Goal: Information Seeking & Learning: Learn about a topic

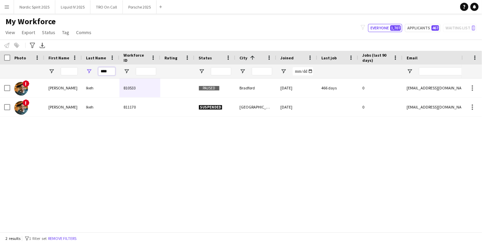
drag, startPoint x: 109, startPoint y: 71, endPoint x: 88, endPoint y: 67, distance: 21.8
click at [88, 67] on div "****" at bounding box center [101, 71] width 38 height 14
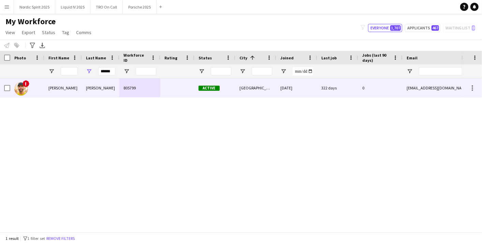
click at [128, 83] on div "805799" at bounding box center [139, 87] width 41 height 19
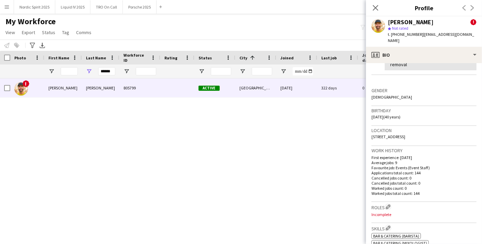
scroll to position [38, 0]
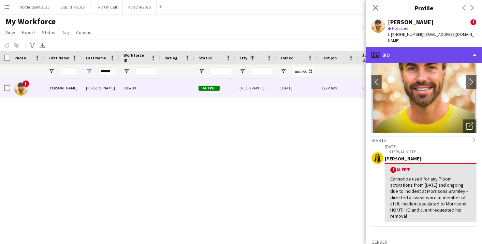
click at [473, 60] on div "profile Bio" at bounding box center [424, 55] width 116 height 16
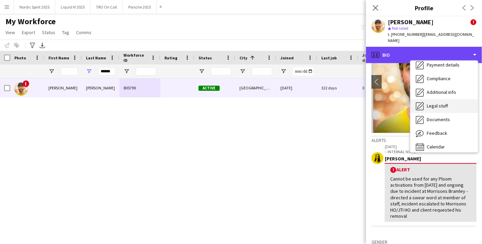
scroll to position [91, 0]
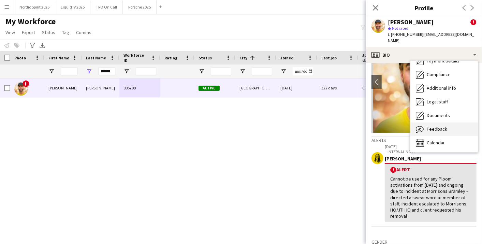
click at [445, 131] on span "Feedback" at bounding box center [437, 129] width 20 height 6
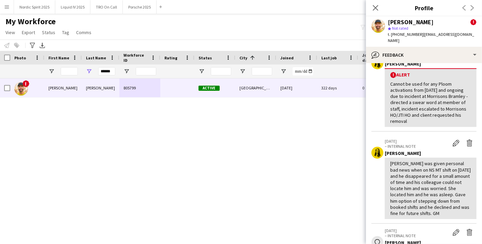
scroll to position [0, 0]
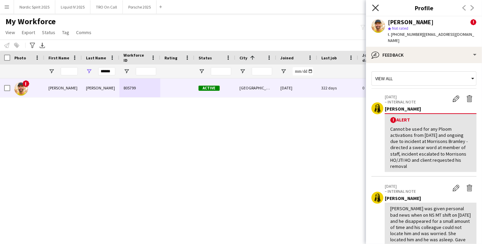
click at [375, 6] on icon "Close pop-in" at bounding box center [375, 7] width 6 height 6
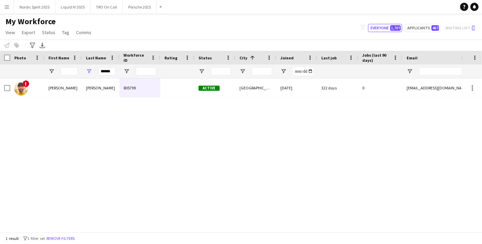
click at [114, 70] on div "******" at bounding box center [101, 71] width 38 height 14
drag, startPoint x: 114, startPoint y: 70, endPoint x: 83, endPoint y: 70, distance: 31.4
click at [83, 70] on div "******" at bounding box center [101, 71] width 38 height 14
paste input "Last Name Filter Input"
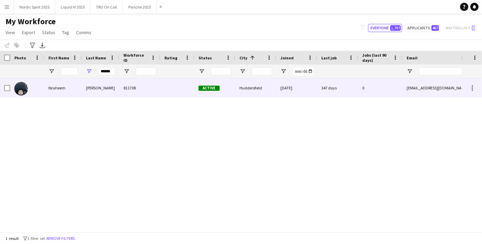
click at [100, 90] on div "[PERSON_NAME]" at bounding box center [101, 87] width 38 height 19
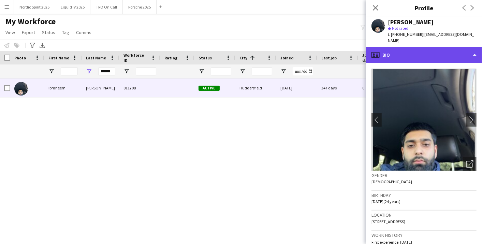
click at [480, 47] on div "profile Bio" at bounding box center [424, 55] width 116 height 16
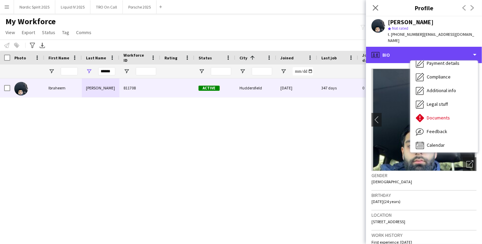
scroll to position [91, 0]
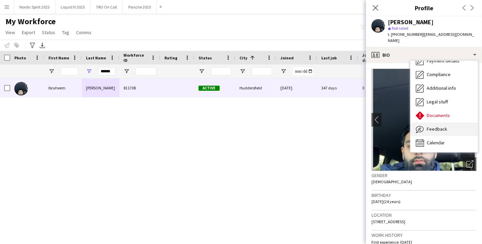
click at [441, 126] on span "Feedback" at bounding box center [437, 129] width 20 height 6
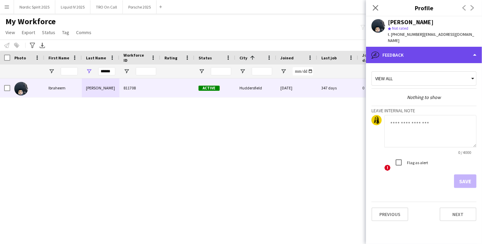
click at [481, 47] on div "bubble-pencil Feedback" at bounding box center [424, 55] width 116 height 16
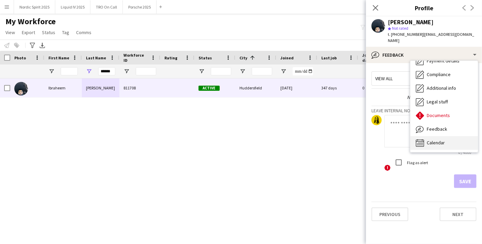
click at [457, 136] on div "Calendar Calendar" at bounding box center [444, 143] width 68 height 14
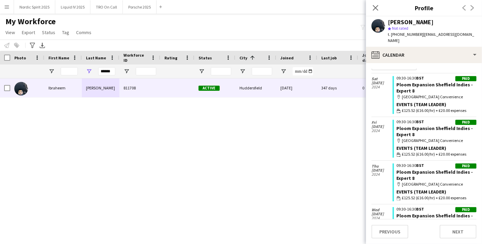
scroll to position [0, 0]
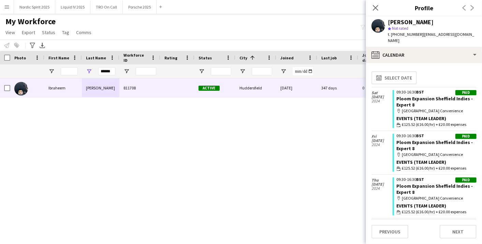
click at [373, 5] on icon "Close pop-in" at bounding box center [375, 7] width 5 height 5
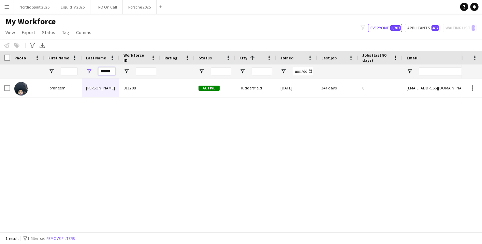
drag, startPoint x: 114, startPoint y: 72, endPoint x: 70, endPoint y: 73, distance: 43.7
click at [70, 73] on div "******" at bounding box center [370, 71] width 740 height 14
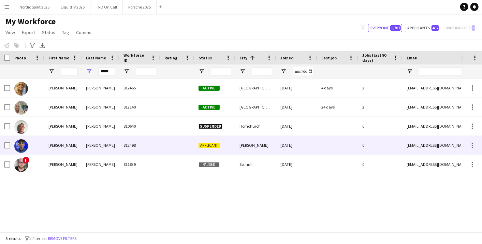
click at [109, 142] on div "[PERSON_NAME]" at bounding box center [101, 145] width 38 height 19
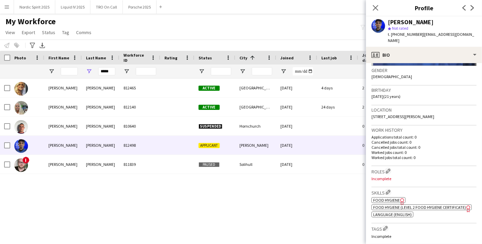
scroll to position [151, 0]
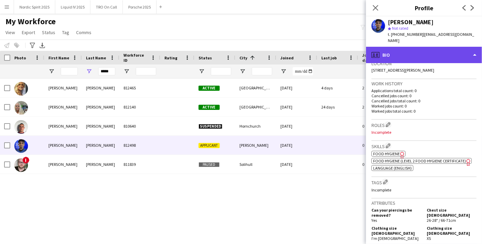
click at [474, 49] on div "profile Bio" at bounding box center [424, 55] width 116 height 16
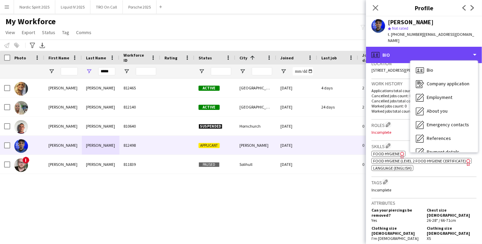
scroll to position [91, 0]
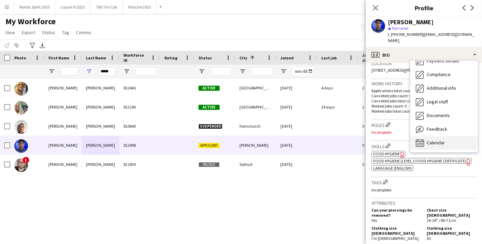
click at [450, 142] on div "Calendar Calendar" at bounding box center [444, 143] width 68 height 14
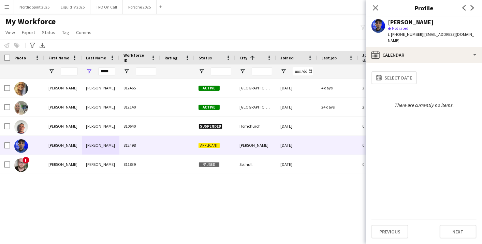
click at [371, 8] on div "Close pop-in" at bounding box center [375, 8] width 19 height 16
drag, startPoint x: 109, startPoint y: 70, endPoint x: 86, endPoint y: 69, distance: 23.2
click at [88, 71] on div "*****" at bounding box center [101, 71] width 38 height 14
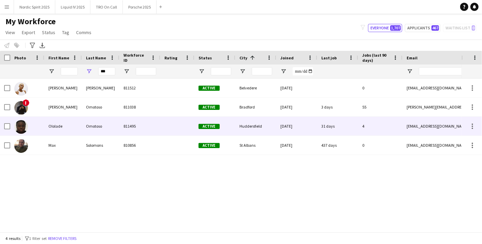
click at [103, 130] on div "Omotoso" at bounding box center [101, 126] width 38 height 19
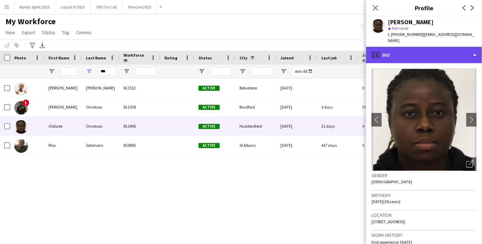
click at [471, 49] on div "profile Bio" at bounding box center [424, 55] width 116 height 16
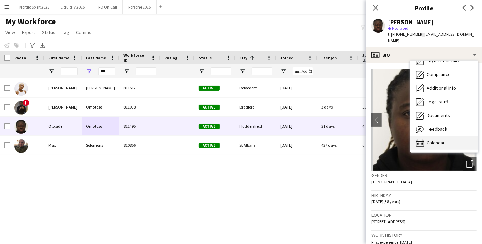
click at [461, 136] on div "Calendar Calendar" at bounding box center [444, 143] width 68 height 14
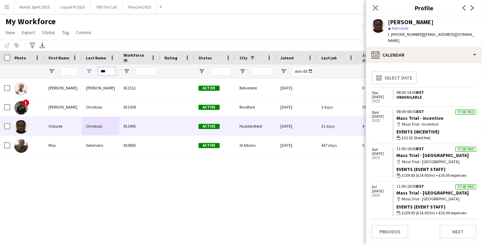
drag, startPoint x: 110, startPoint y: 71, endPoint x: 82, endPoint y: 78, distance: 28.8
click at [76, 77] on div "***" at bounding box center [370, 71] width 740 height 14
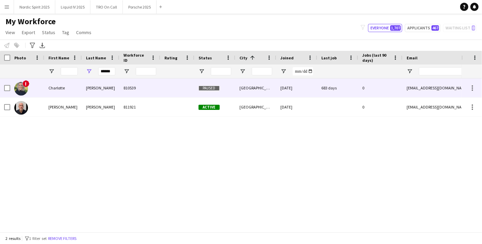
click at [122, 92] on div "810539" at bounding box center [139, 87] width 41 height 19
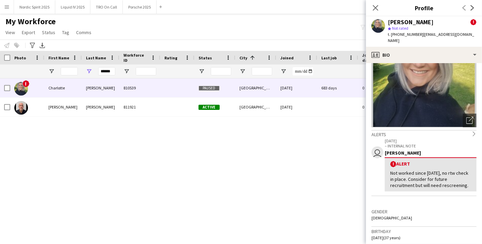
scroll to position [0, 0]
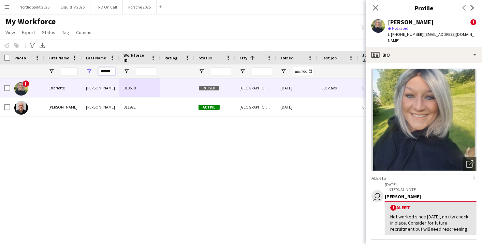
drag, startPoint x: 113, startPoint y: 71, endPoint x: 92, endPoint y: 82, distance: 23.8
click at [82, 70] on div "******" at bounding box center [101, 71] width 38 height 14
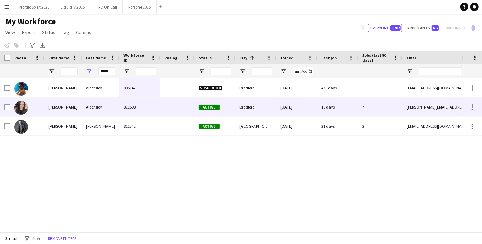
click at [105, 102] on div "Aldersley" at bounding box center [101, 107] width 38 height 19
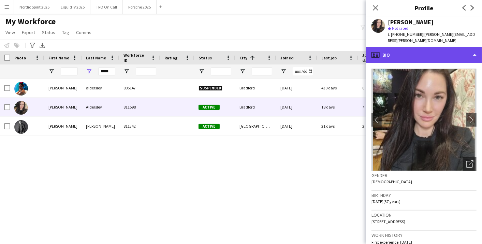
click at [477, 49] on div "profile Bio" at bounding box center [424, 55] width 116 height 16
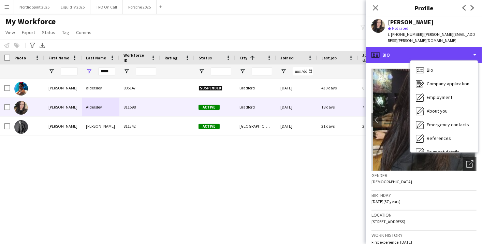
scroll to position [91, 0]
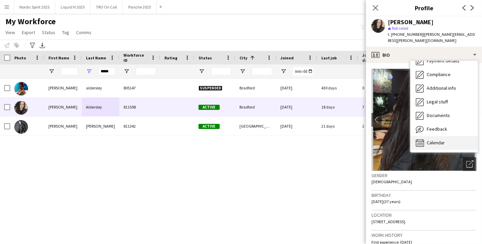
click at [457, 136] on div "Calendar Calendar" at bounding box center [444, 143] width 68 height 14
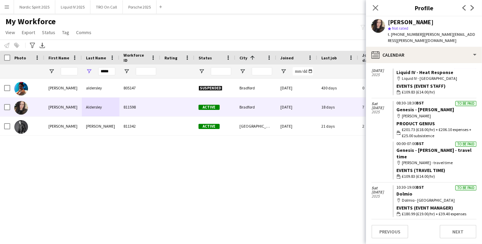
scroll to position [38, 0]
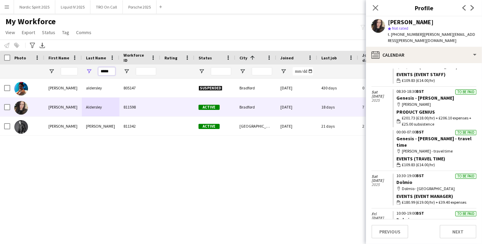
drag, startPoint x: 112, startPoint y: 70, endPoint x: 79, endPoint y: 69, distance: 33.1
click at [79, 69] on div "*****" at bounding box center [370, 71] width 740 height 14
paste input "**"
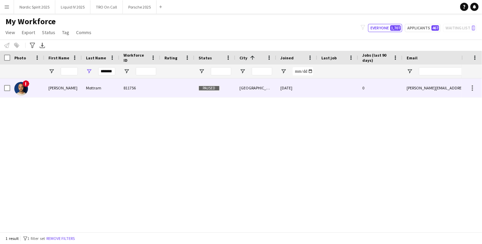
scroll to position [0, 0]
click at [98, 88] on div "Mottram" at bounding box center [101, 87] width 38 height 19
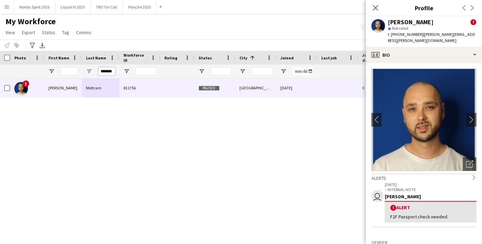
scroll to position [0, 1]
drag, startPoint x: 102, startPoint y: 72, endPoint x: 121, endPoint y: 68, distance: 19.5
click at [121, 68] on div "*******" at bounding box center [370, 71] width 740 height 14
paste input "Last Name Filter Input"
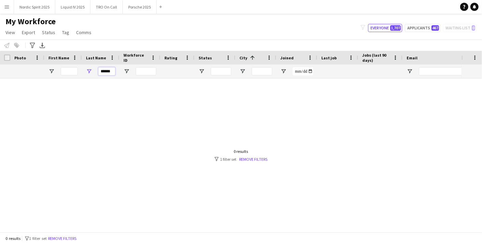
click at [101, 71] on input "*****" at bounding box center [106, 71] width 17 height 8
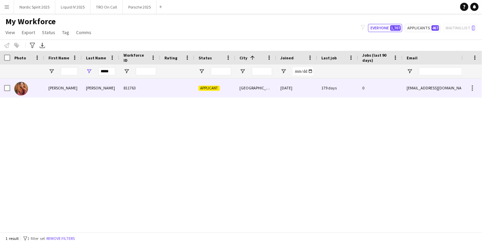
click at [111, 85] on div "[PERSON_NAME]" at bounding box center [101, 87] width 38 height 19
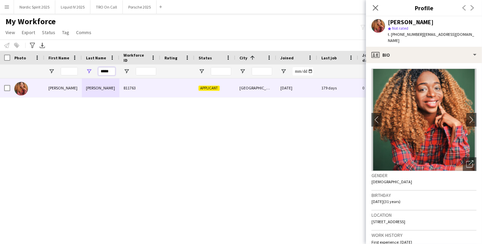
drag, startPoint x: 101, startPoint y: 71, endPoint x: 120, endPoint y: 68, distance: 19.7
click at [120, 68] on div "*****" at bounding box center [370, 71] width 740 height 14
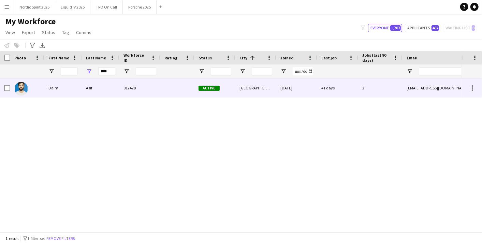
click at [99, 89] on div "Asif" at bounding box center [101, 87] width 38 height 19
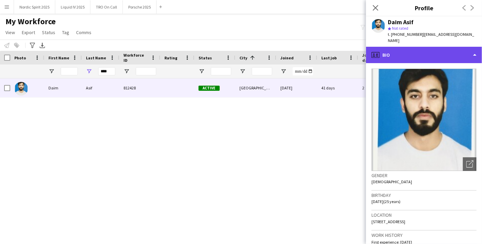
click at [475, 53] on div "profile Bio" at bounding box center [424, 55] width 116 height 16
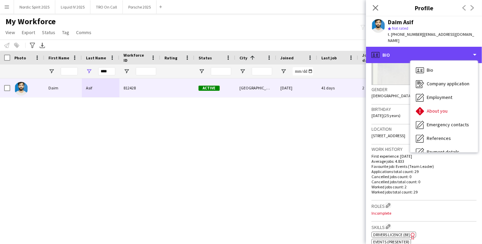
scroll to position [91, 0]
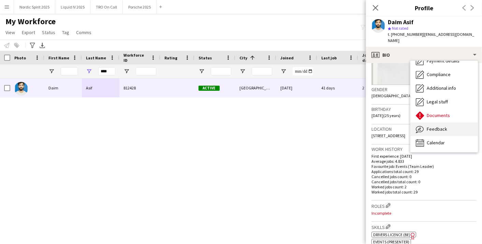
click at [448, 123] on div "Feedback Feedback" at bounding box center [444, 129] width 68 height 14
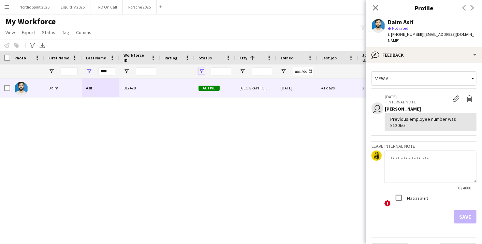
click at [202, 71] on span "Open Filter Menu" at bounding box center [202, 71] width 6 height 6
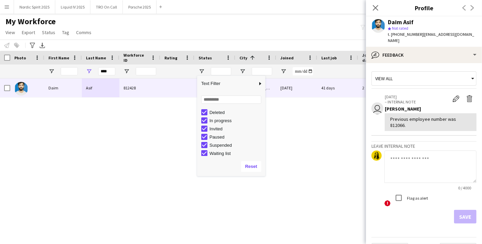
scroll to position [43, 0]
click at [292, 125] on div "Daim Asif 812428 Active [GEOGRAPHIC_DATA] [DATE] 41 days 2 [EMAIL_ADDRESS][DOMA…" at bounding box center [231, 152] width 462 height 148
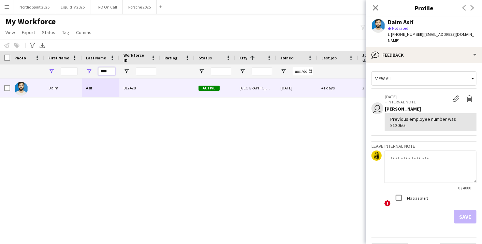
drag, startPoint x: 110, startPoint y: 74, endPoint x: 118, endPoint y: 114, distance: 41.0
click at [56, 70] on div "****" at bounding box center [370, 71] width 740 height 14
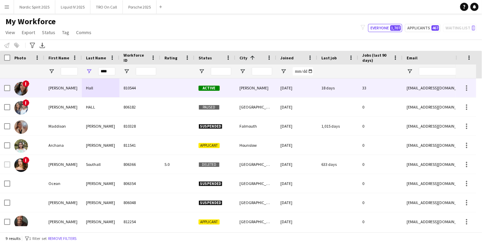
click at [247, 89] on div "[PERSON_NAME]" at bounding box center [255, 87] width 41 height 19
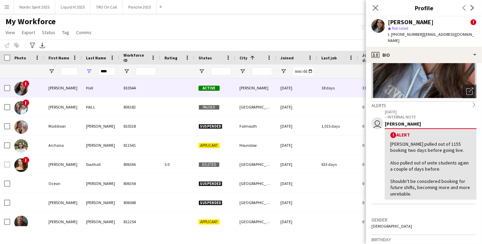
scroll to position [76, 0]
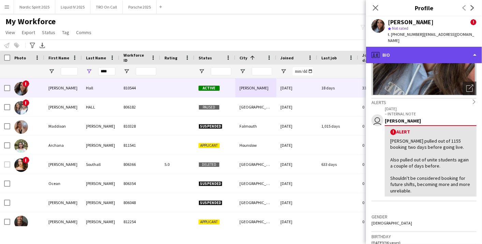
click at [475, 49] on div "profile Bio" at bounding box center [424, 55] width 116 height 16
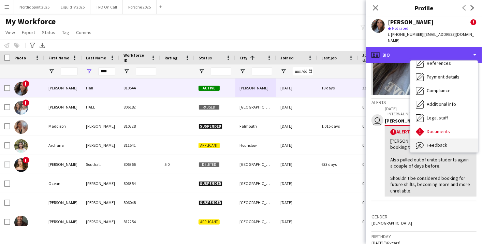
scroll to position [91, 0]
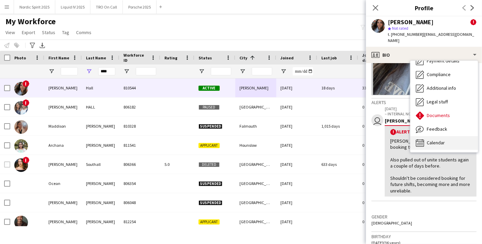
click at [450, 141] on div "Calendar Calendar" at bounding box center [444, 143] width 68 height 14
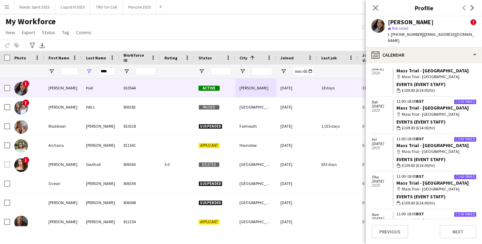
scroll to position [0, 0]
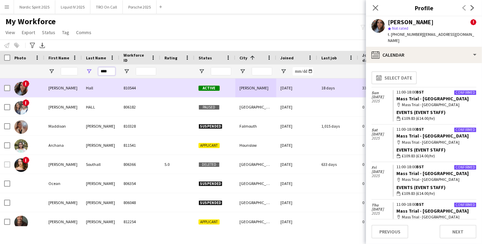
drag, startPoint x: 108, startPoint y: 71, endPoint x: 35, endPoint y: 83, distance: 73.5
click at [35, 83] on div "Workforce Details Photo First Name" at bounding box center [241, 141] width 482 height 181
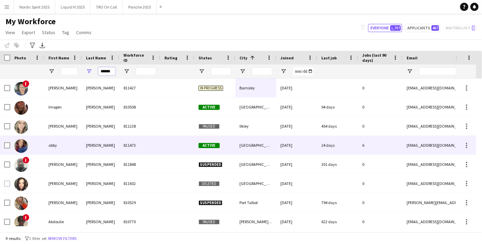
type input "******"
click at [123, 138] on div "811473" at bounding box center [139, 145] width 41 height 19
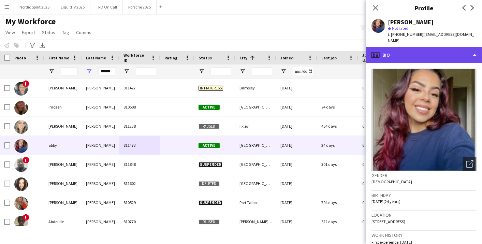
click at [477, 52] on div "profile Bio" at bounding box center [424, 55] width 116 height 16
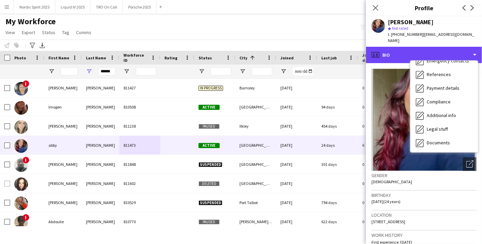
scroll to position [87, 0]
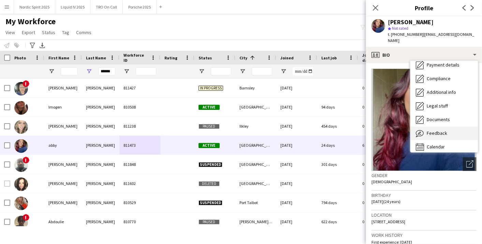
click at [451, 127] on div "Feedback Feedback" at bounding box center [444, 134] width 68 height 14
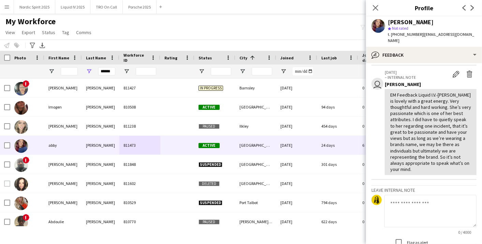
scroll to position [227, 0]
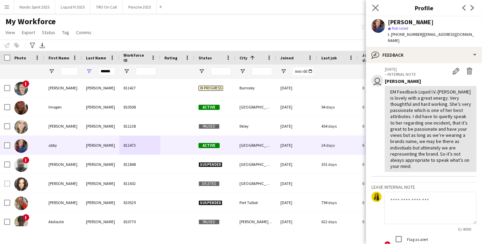
click at [376, 3] on app-icon "Close pop-in" at bounding box center [376, 8] width 10 height 10
